Goal: Task Accomplishment & Management: Use online tool/utility

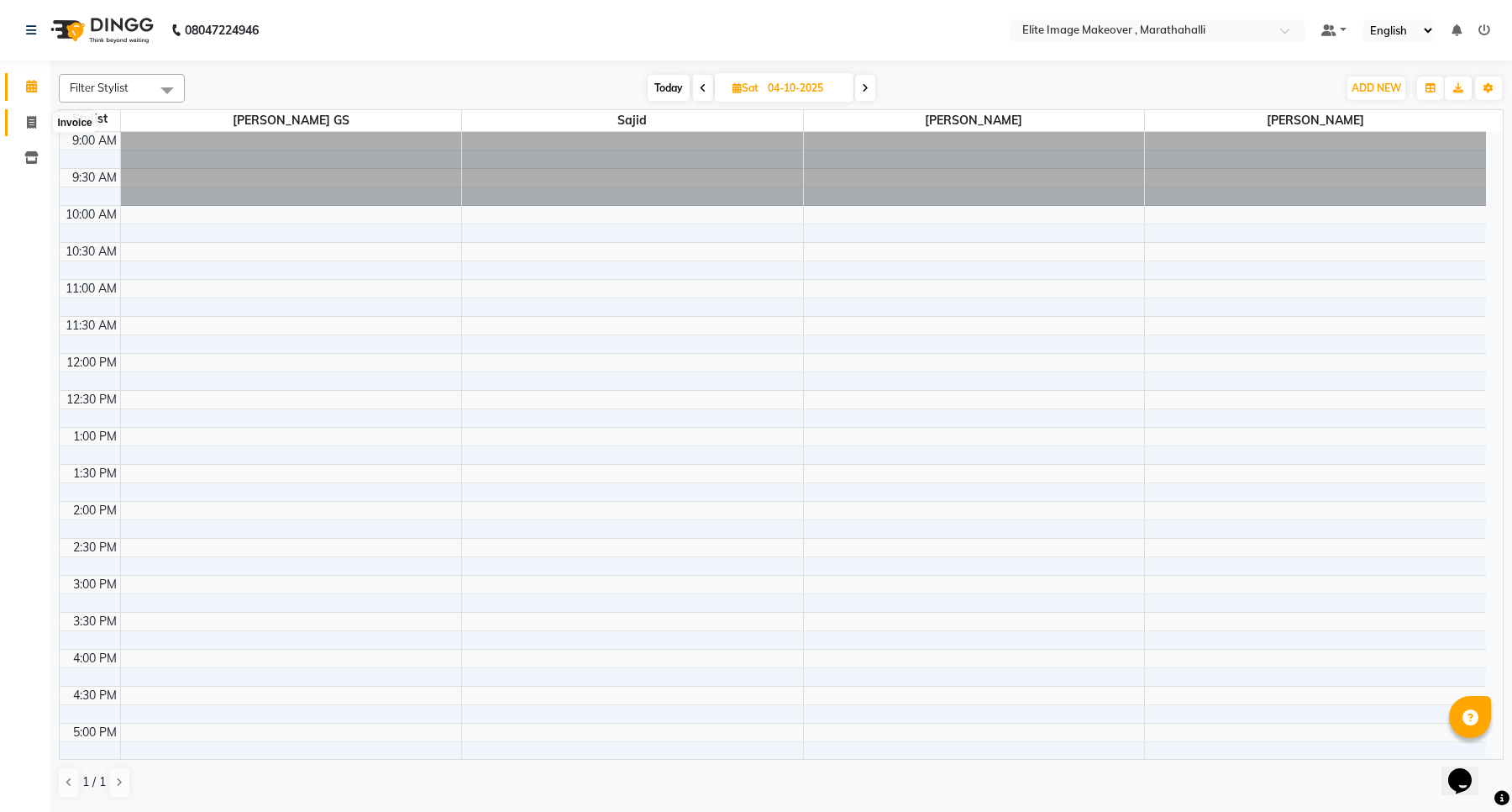
click at [32, 120] on icon at bounding box center [32, 122] width 9 height 13
select select "service"
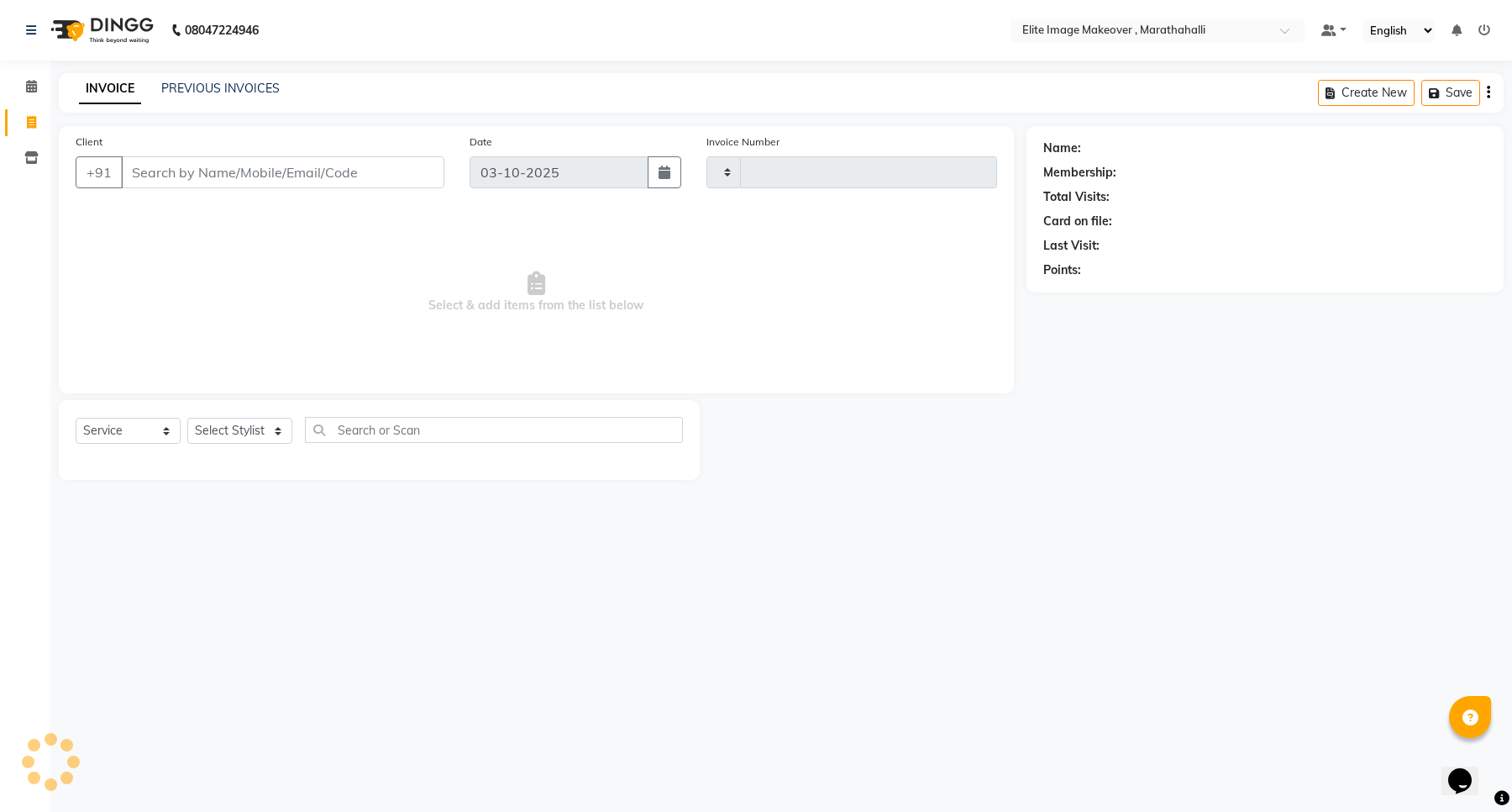
type input "1207"
select select "8005"
